Goal: Answer question/provide support: Answer question/provide support

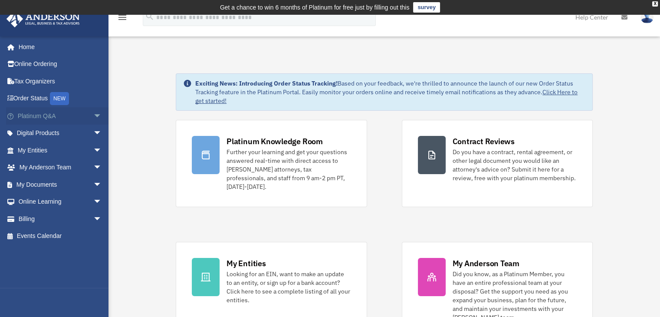
click at [40, 118] on link "Platinum Q&A arrow_drop_down" at bounding box center [60, 115] width 109 height 17
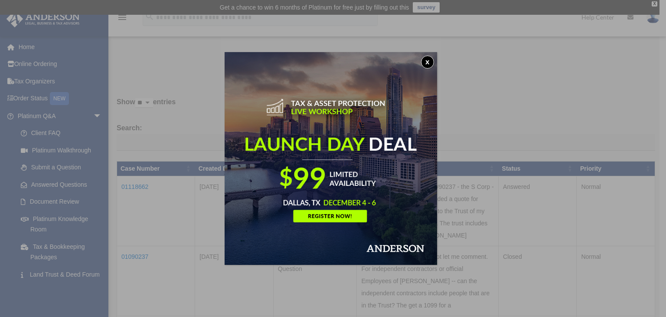
click at [429, 61] on button "x" at bounding box center [427, 62] width 13 height 13
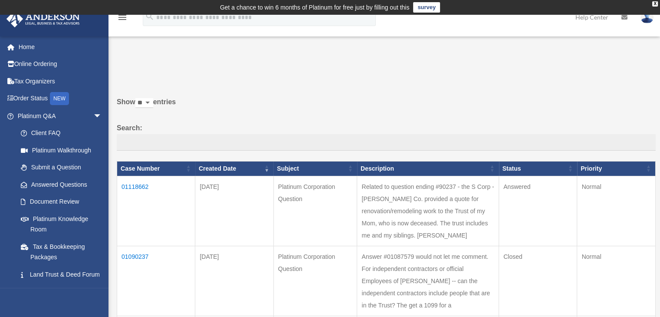
click at [133, 182] on td "01118662" at bounding box center [156, 211] width 78 height 70
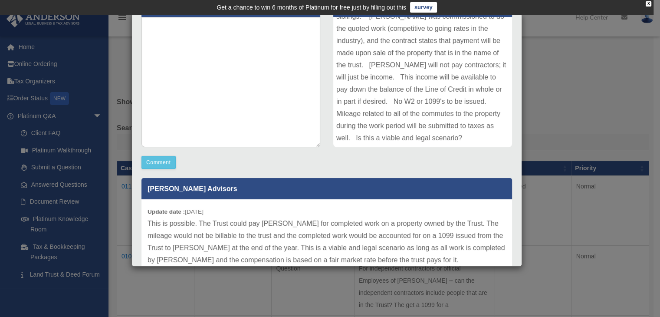
scroll to position [166, 0]
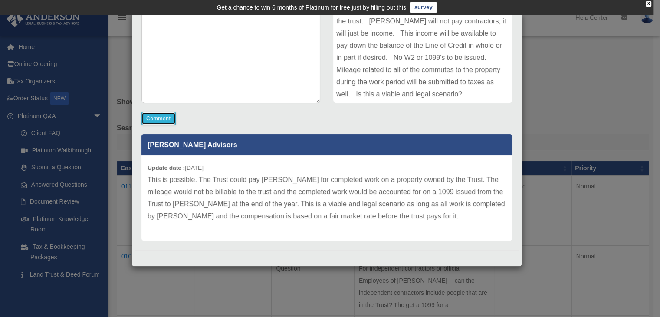
click at [157, 118] on button "Comment" at bounding box center [158, 118] width 34 height 13
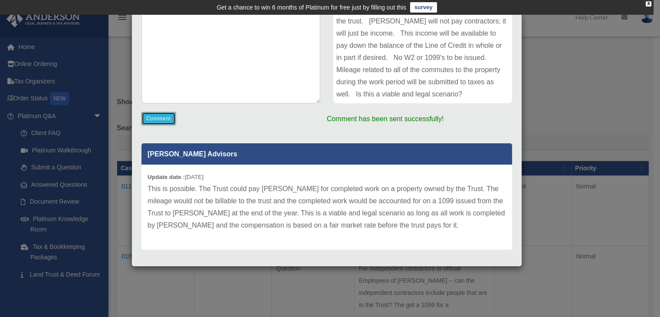
scroll to position [56, 0]
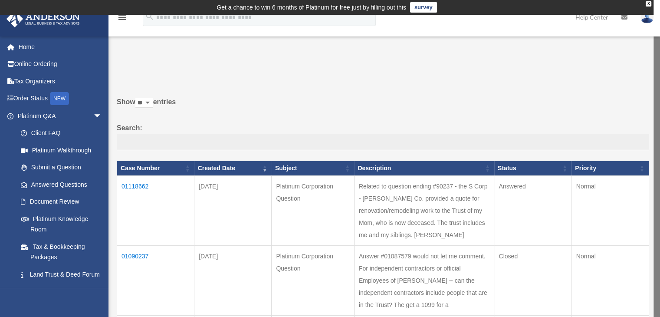
drag, startPoint x: 520, startPoint y: 123, endPoint x: 513, endPoint y: 108, distance: 16.7
click at [133, 184] on td "01118662" at bounding box center [155, 211] width 77 height 70
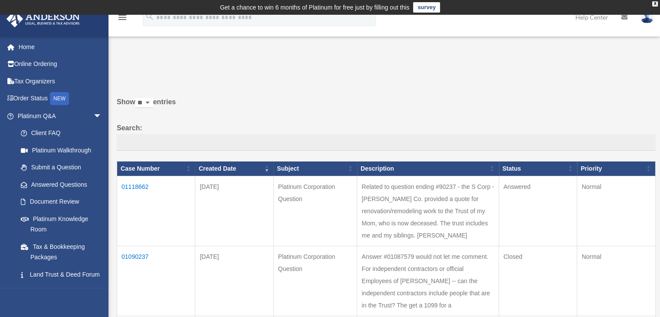
click at [144, 183] on td "01118662" at bounding box center [156, 211] width 78 height 70
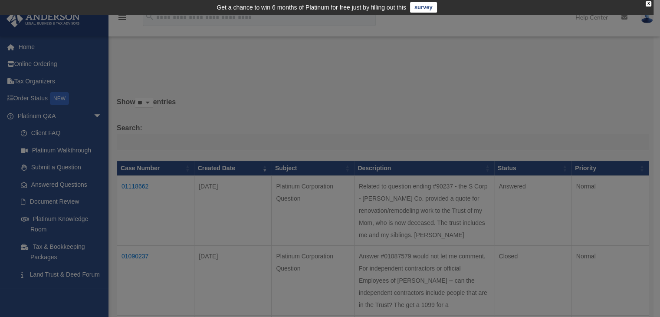
scroll to position [0, 0]
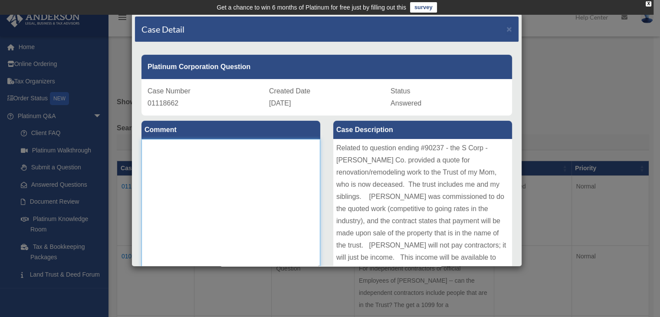
click at [172, 155] on textarea at bounding box center [230, 204] width 179 height 130
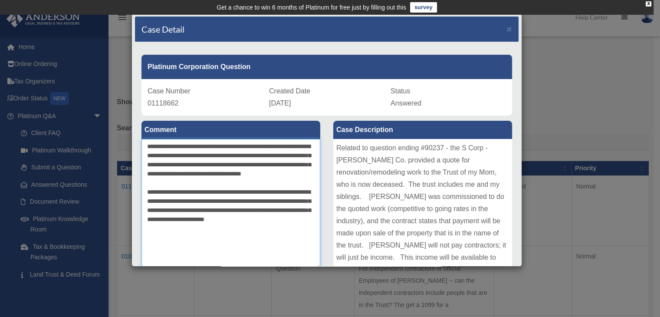
click at [198, 153] on textarea "**********" at bounding box center [230, 204] width 179 height 130
click at [239, 183] on textarea "**********" at bounding box center [230, 204] width 179 height 130
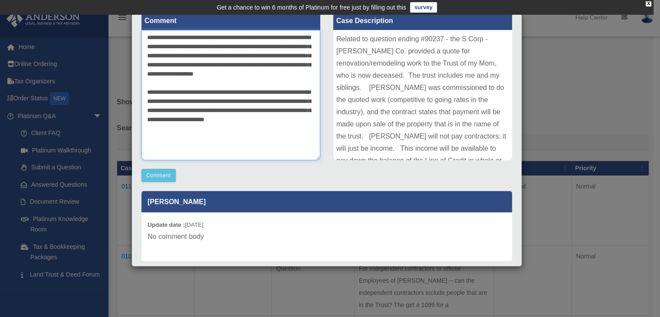
scroll to position [88, 0]
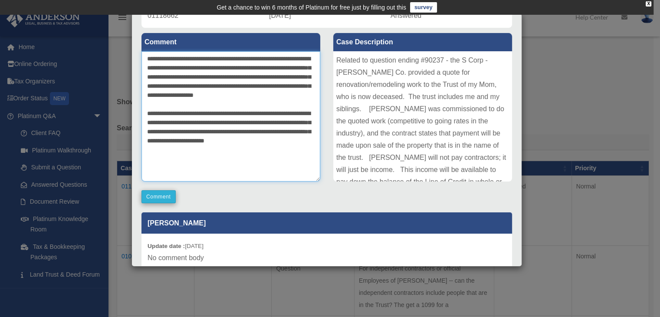
type textarea "**********"
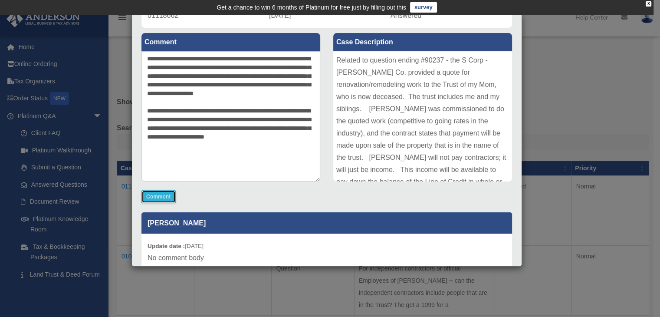
click at [159, 195] on button "Comment" at bounding box center [158, 196] width 34 height 13
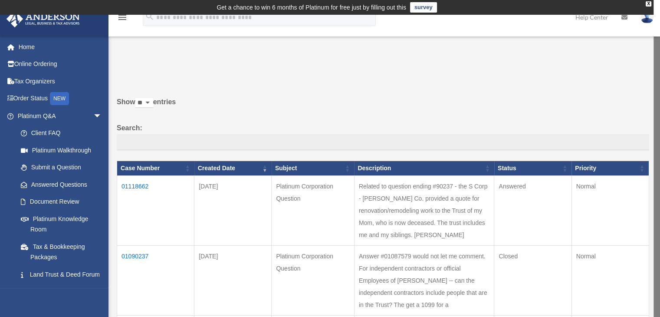
click at [510, 77] on p at bounding box center [380, 72] width 538 height 12
click at [421, 191] on td "Related to question ending #90237 - the S Corp - [PERSON_NAME] Co. provided a q…" at bounding box center [424, 211] width 140 height 70
click at [125, 186] on td "01118662" at bounding box center [155, 211] width 77 height 70
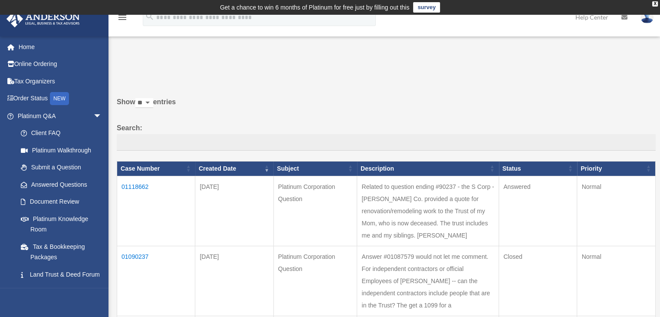
click at [135, 183] on td "01118662" at bounding box center [156, 211] width 78 height 70
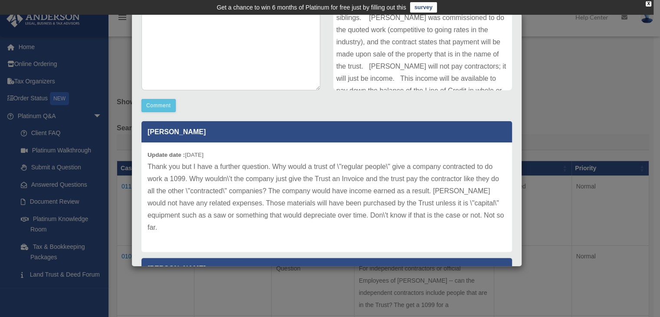
scroll to position [0, 0]
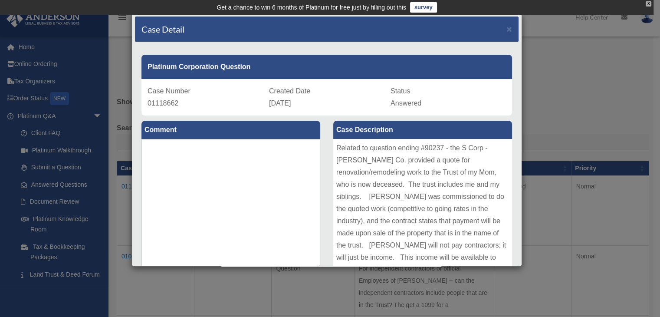
click at [649, 3] on div "X" at bounding box center [648, 3] width 6 height 5
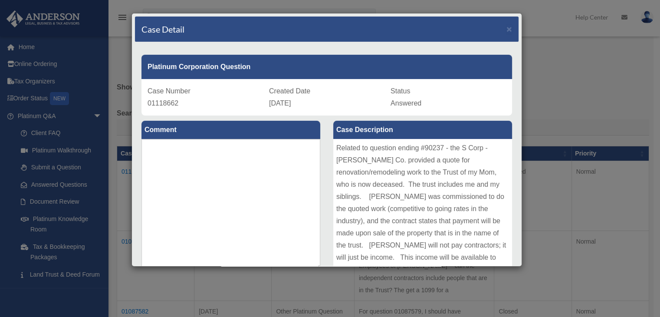
click at [647, 17] on div "Case Detail × Platinum Corporation Question Case Number 01118662 Created Date […" at bounding box center [330, 158] width 660 height 317
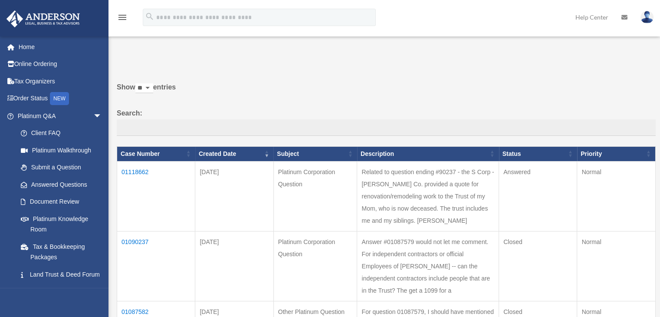
click at [647, 17] on img at bounding box center [646, 17] width 13 height 13
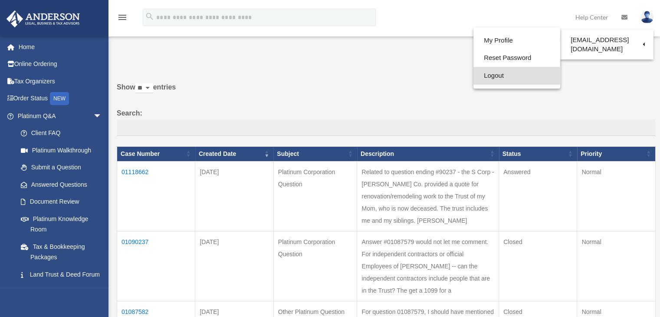
click at [505, 75] on link "Logout" at bounding box center [516, 76] width 87 height 18
